Goal: Task Accomplishment & Management: Manage account settings

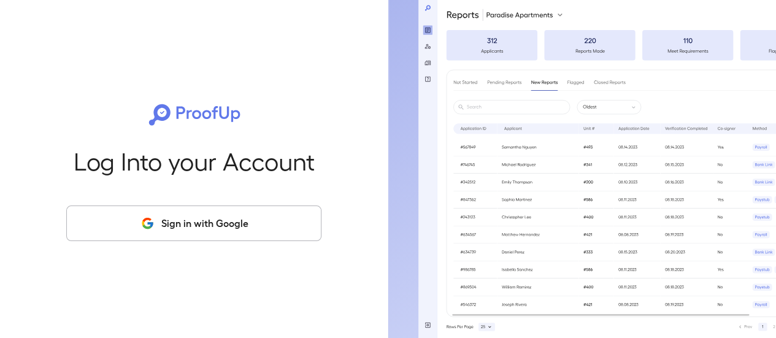
click at [177, 224] on button "Sign in with Google" at bounding box center [193, 223] width 255 height 36
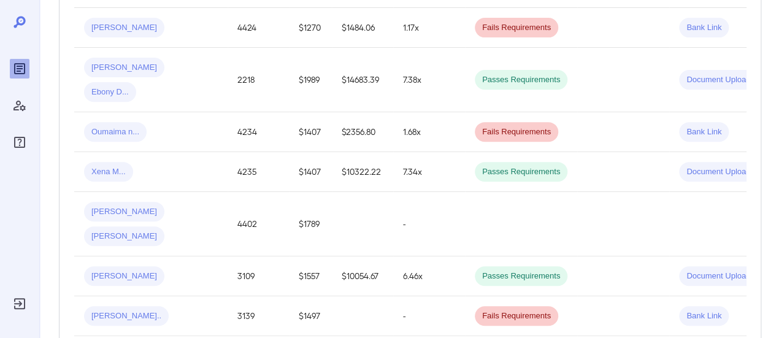
scroll to position [491, 0]
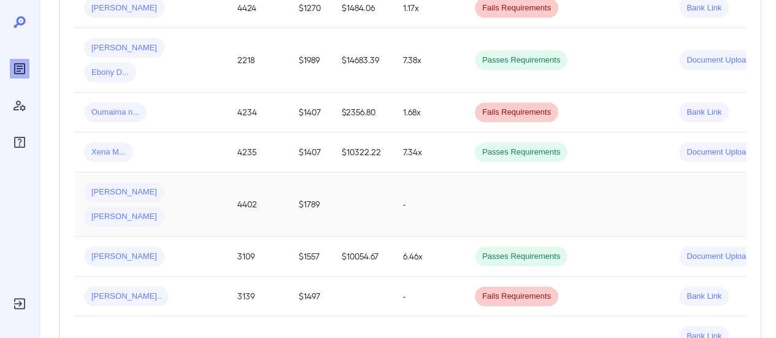
click at [115, 186] on span "[PERSON_NAME]" at bounding box center [124, 192] width 80 height 12
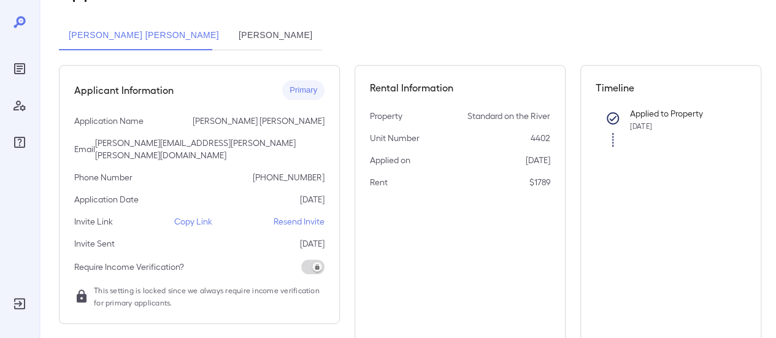
scroll to position [107, 0]
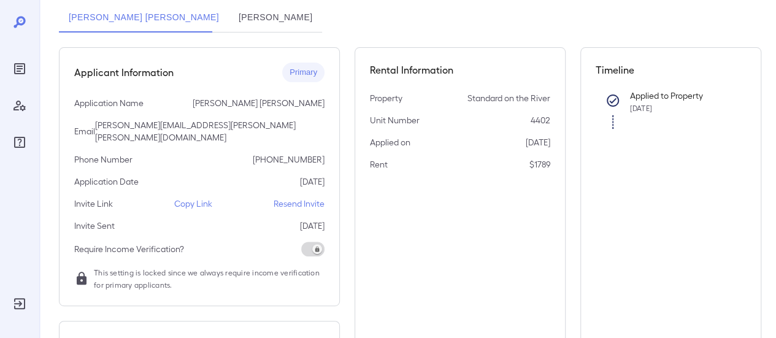
click at [316, 197] on p "Resend Invite" at bounding box center [299, 203] width 51 height 12
